Goal: Information Seeking & Learning: Find specific fact

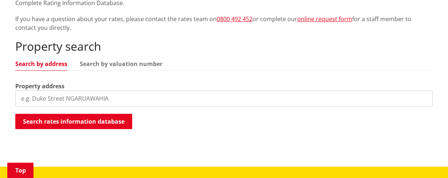
scroll to position [182, 0]
click at [57, 97] on input "search" at bounding box center [224, 98] width 418 height 16
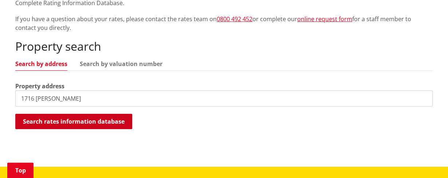
type input "1716 [PERSON_NAME]"
click at [80, 121] on button "Search rates information database" at bounding box center [73, 121] width 117 height 15
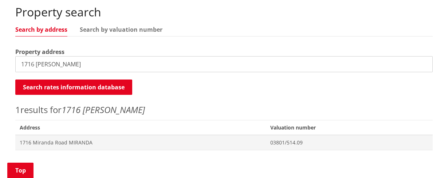
scroll to position [255, 0]
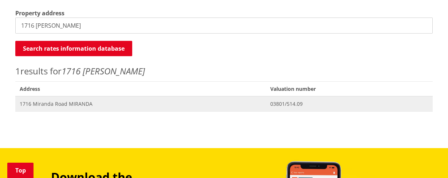
click at [67, 106] on span "1716 Miranda Road MIRANDA" at bounding box center [141, 103] width 242 height 7
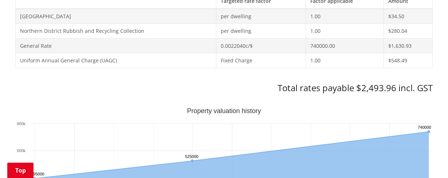
scroll to position [364, 0]
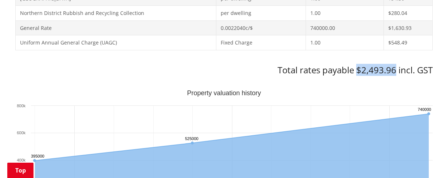
drag, startPoint x: 359, startPoint y: 69, endPoint x: 395, endPoint y: 67, distance: 36.5
click at [395, 67] on h3 "Total rates payable $2,493.96 incl. GST" at bounding box center [224, 70] width 418 height 11
copy h3 "$2,493.96"
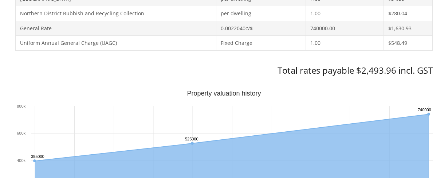
scroll to position [364, 0]
